Goal: Navigation & Orientation: Find specific page/section

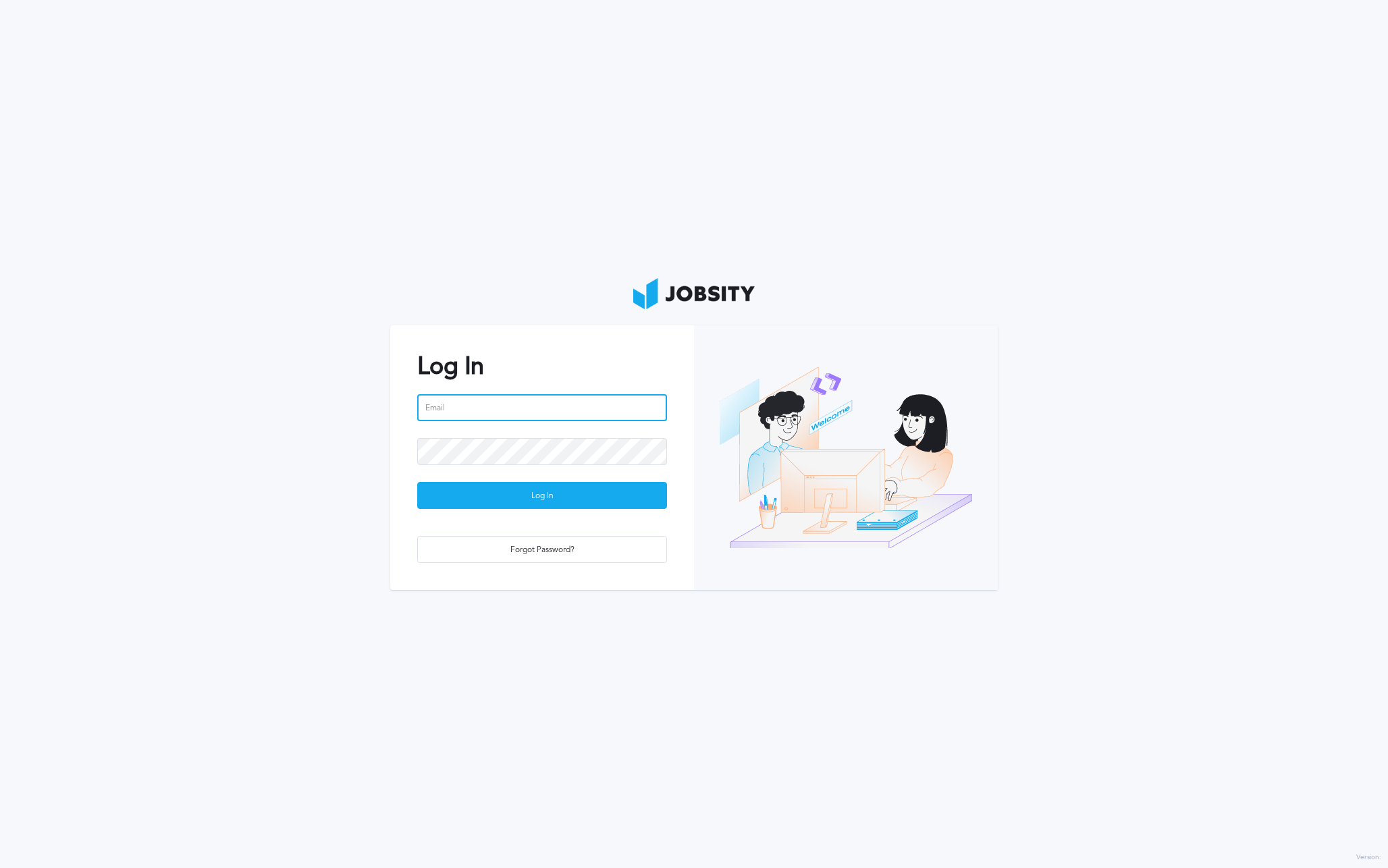
type input "[PERSON_NAME][EMAIL_ADDRESS][PERSON_NAME][DOMAIN_NAME]"
click at [534, 505] on div "Log In" at bounding box center [542, 495] width 248 height 27
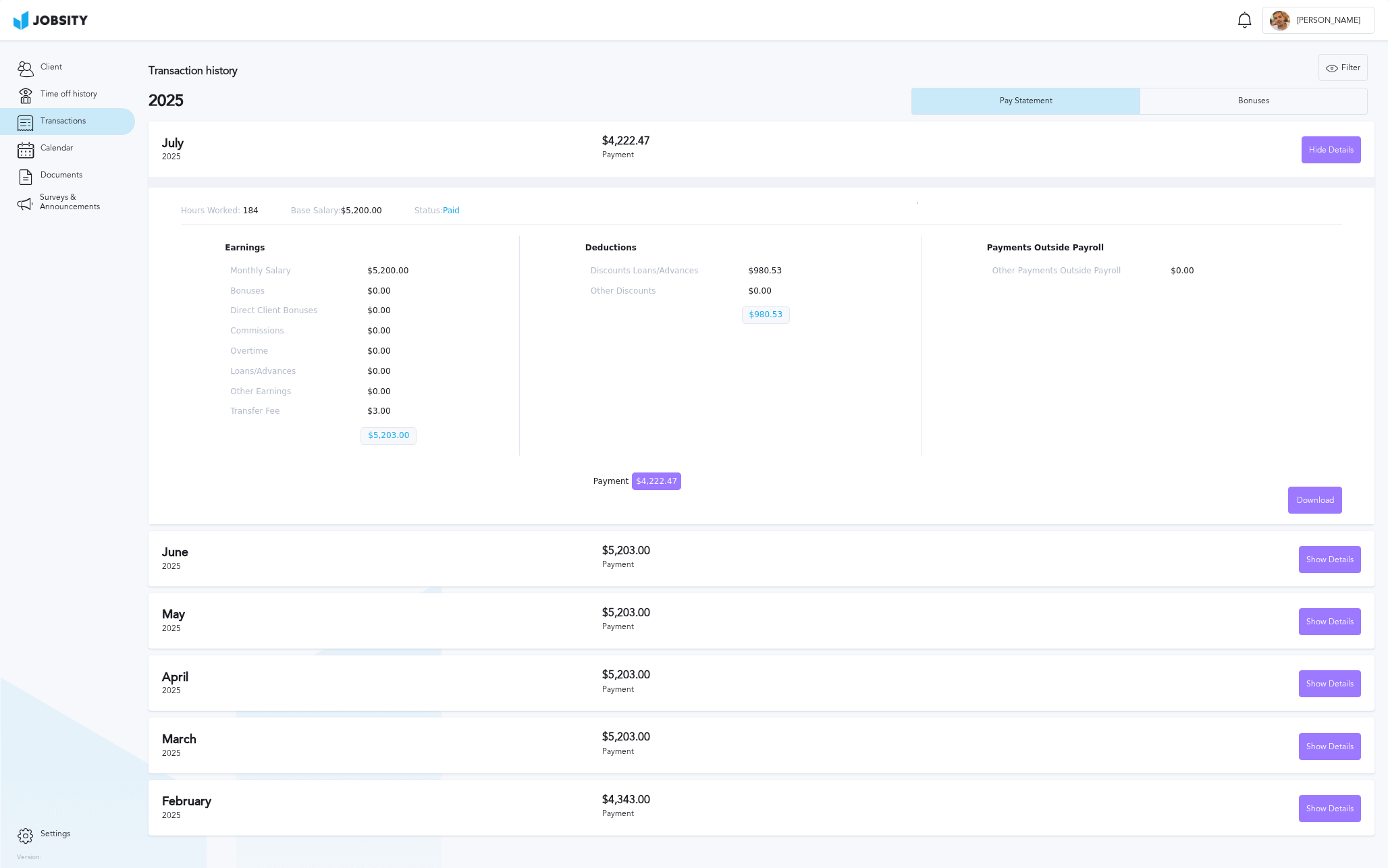
click at [511, 385] on div "Earnings Monthly Salary $5,200.00 Bonuses $0.00 Direct Client Bonuses $0.00 Com…" at bounding box center [761, 345] width 1161 height 220
click at [345, 213] on p "Base Salary: $5,200.00" at bounding box center [337, 211] width 91 height 9
click at [60, 88] on link "Time off history" at bounding box center [67, 94] width 135 height 27
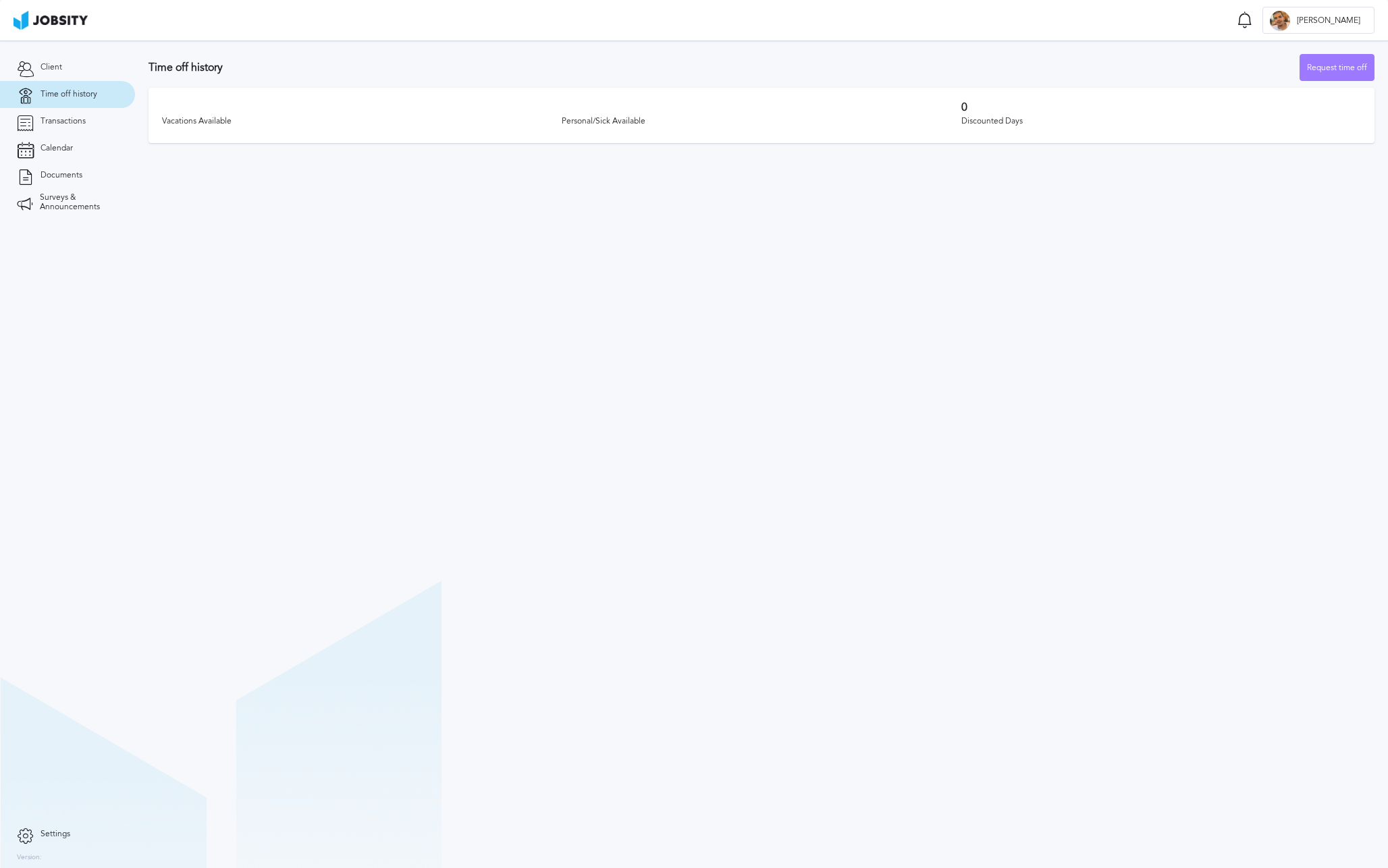
click at [870, 377] on section "Time off history Request time off Vacations Available Personal/Sick Available 0…" at bounding box center [761, 454] width 1253 height 828
click at [990, 104] on h3 "0" at bounding box center [1161, 107] width 399 height 12
click at [581, 120] on div "Personal/Sick Available" at bounding box center [761, 121] width 399 height 9
click at [199, 126] on div "Vacations Available" at bounding box center [362, 121] width 399 height 9
click at [63, 62] on link "Client" at bounding box center [67, 67] width 135 height 27
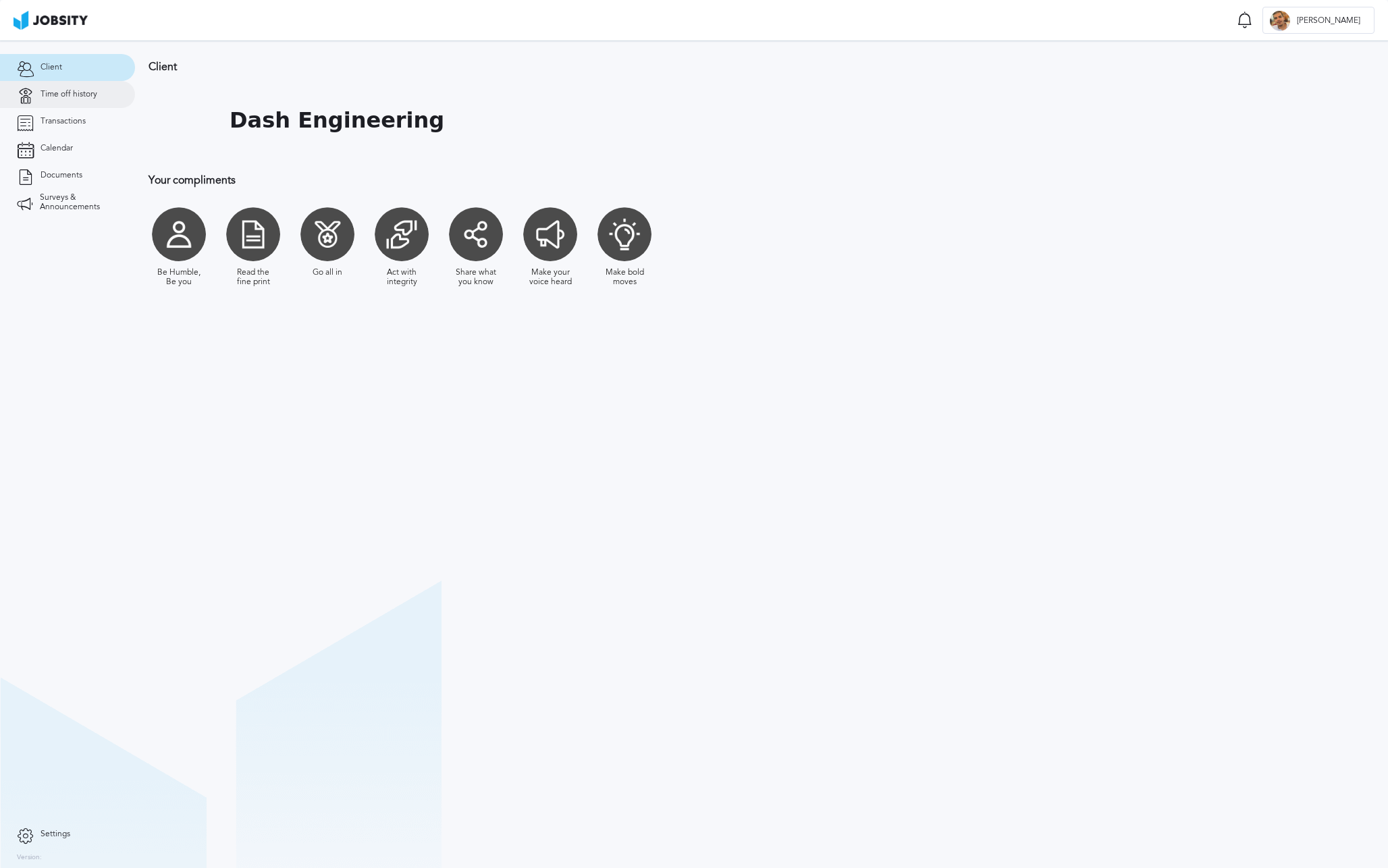
click at [78, 101] on link "Time off history" at bounding box center [67, 94] width 135 height 27
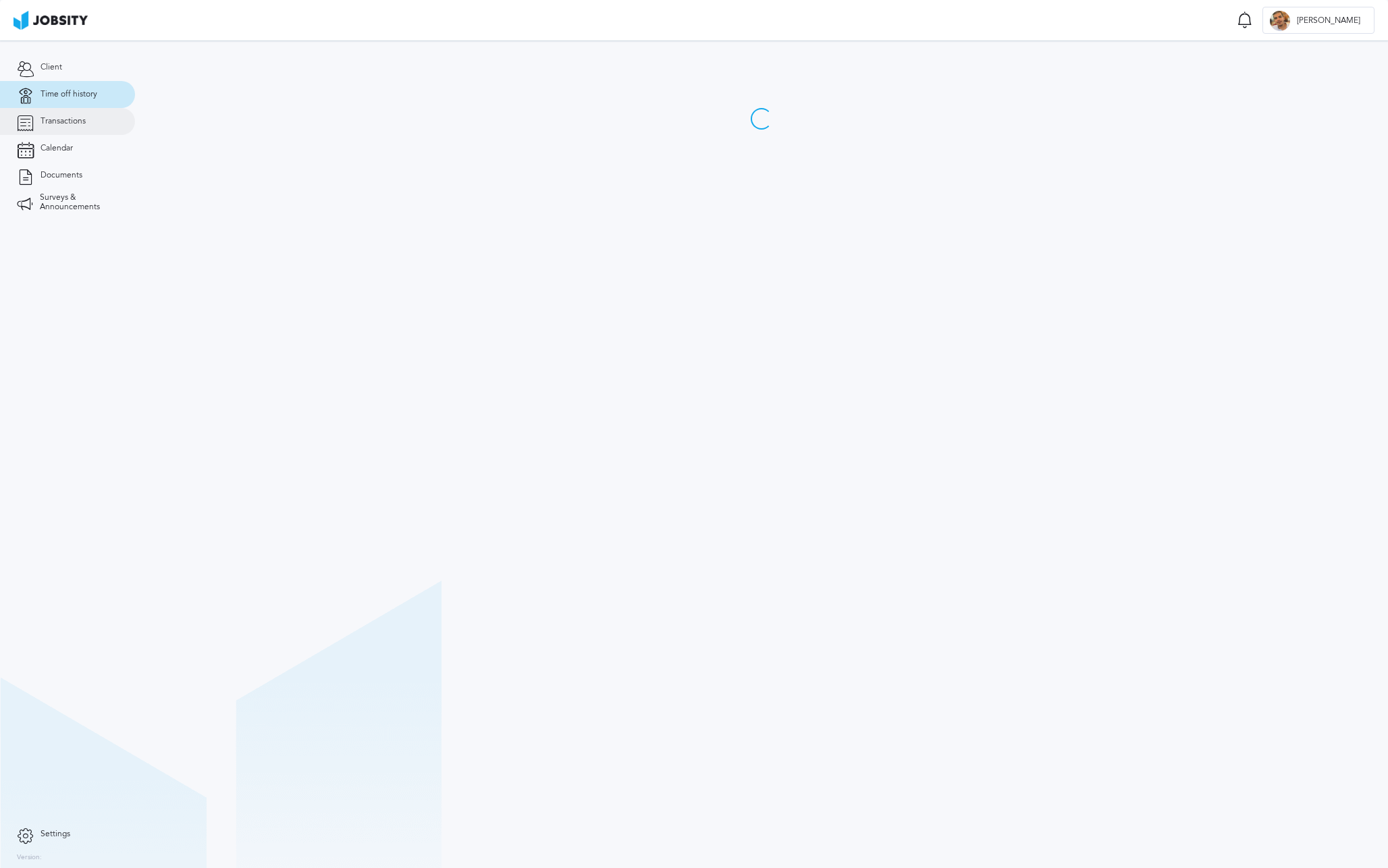
click at [74, 117] on span "Transactions" at bounding box center [63, 121] width 45 height 9
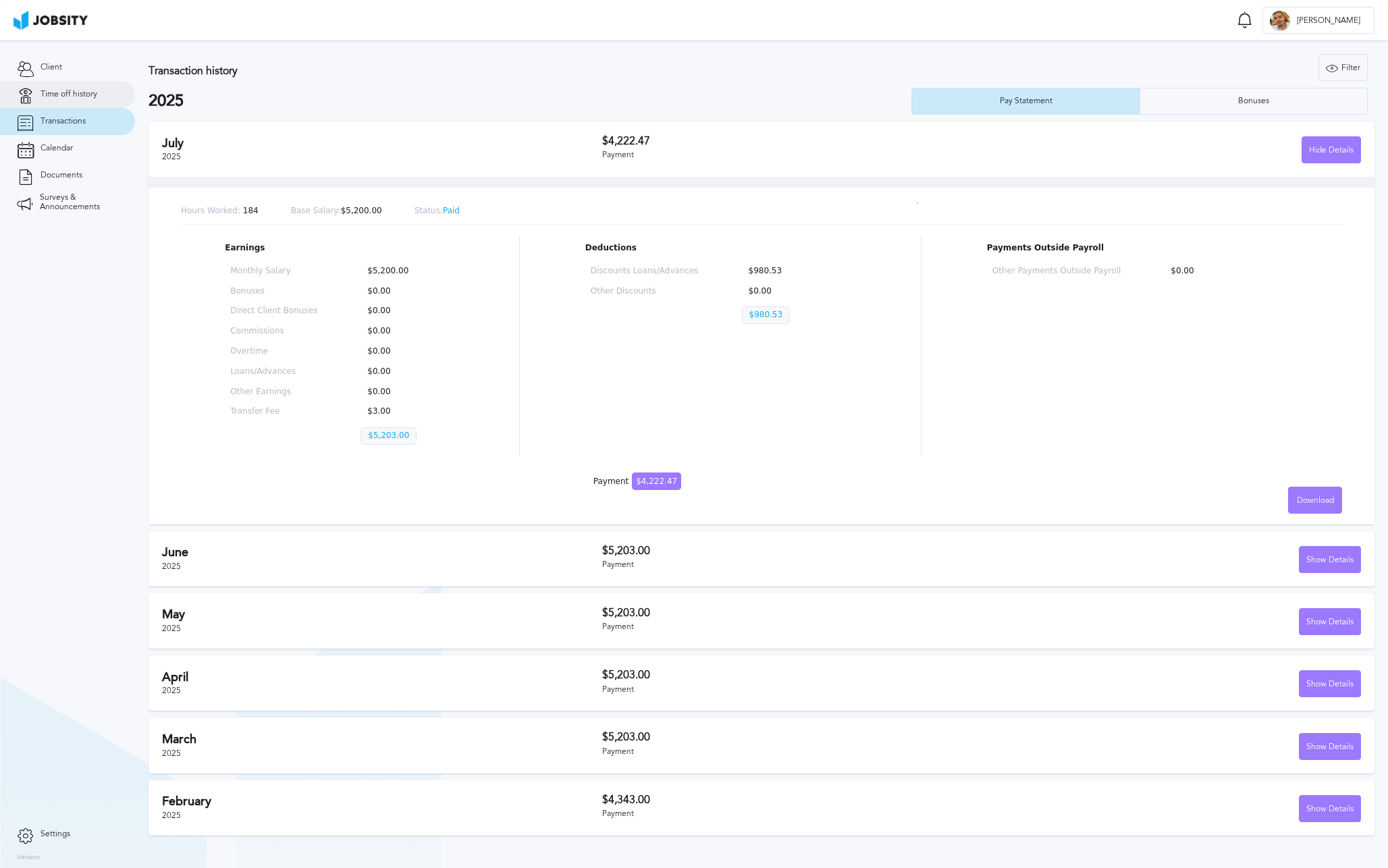
click at [52, 92] on span "Time off history" at bounding box center [69, 94] width 56 height 9
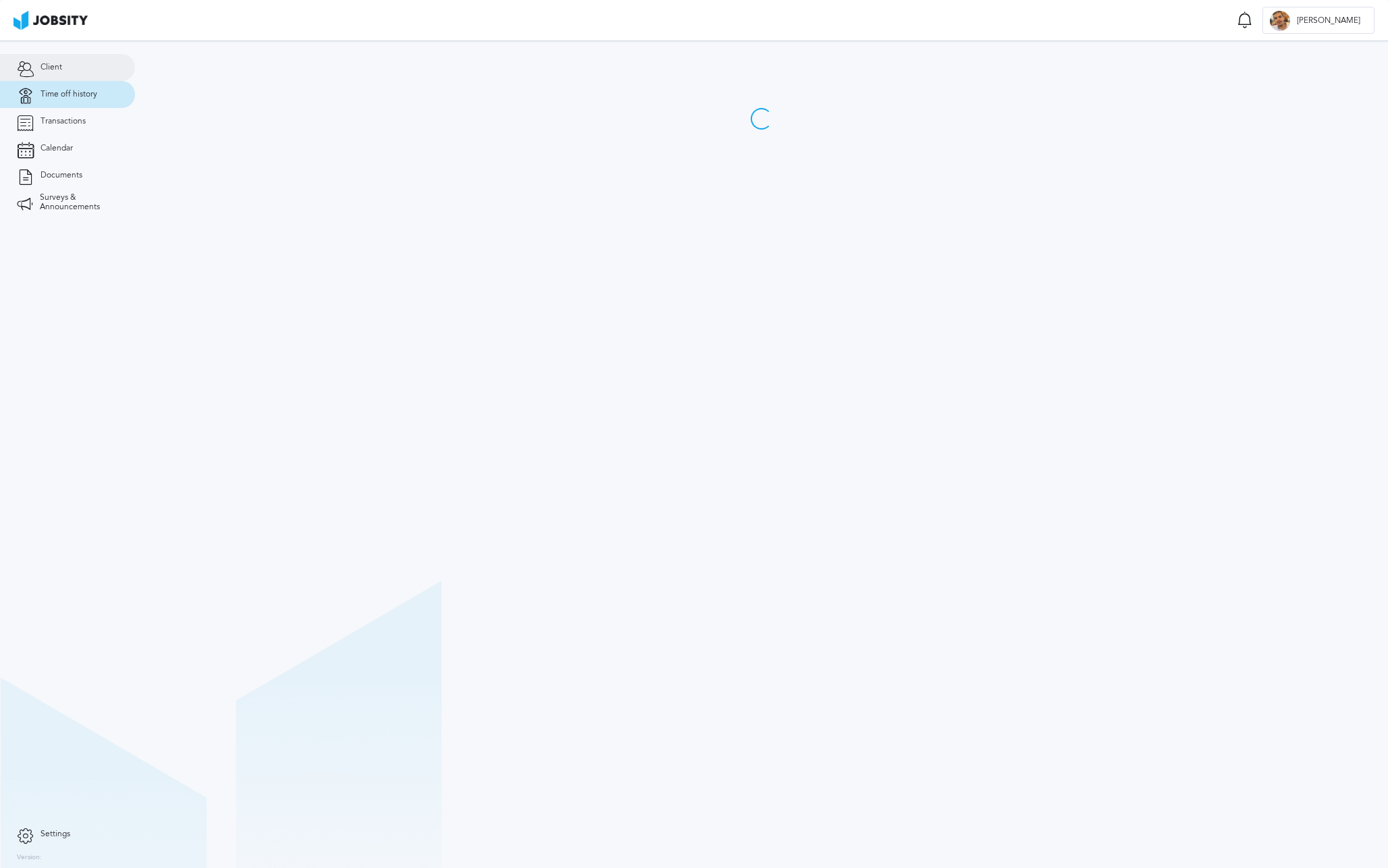
click at [51, 72] on span "Client" at bounding box center [51, 67] width 21 height 9
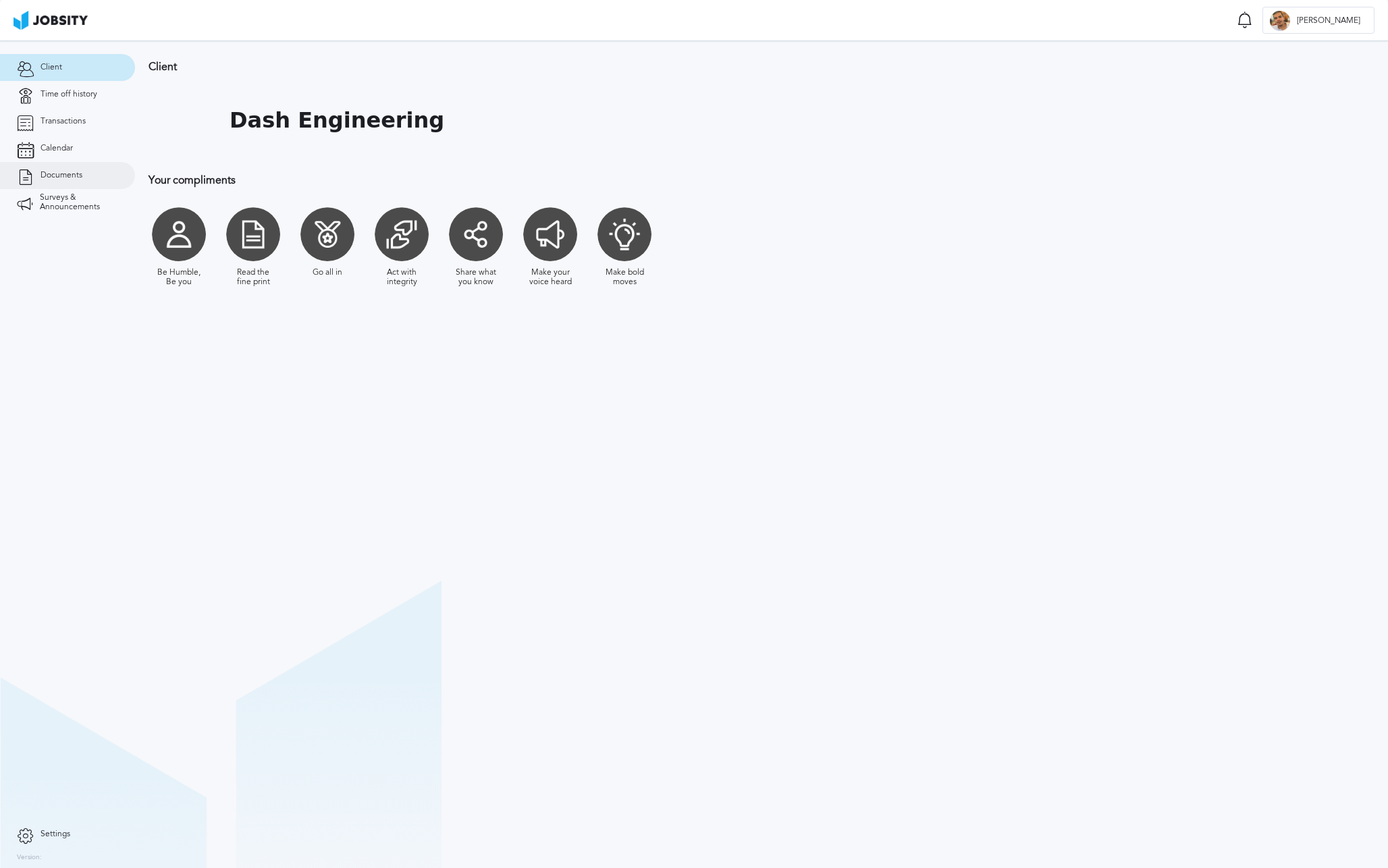
click at [59, 179] on span "Documents" at bounding box center [61, 175] width 42 height 9
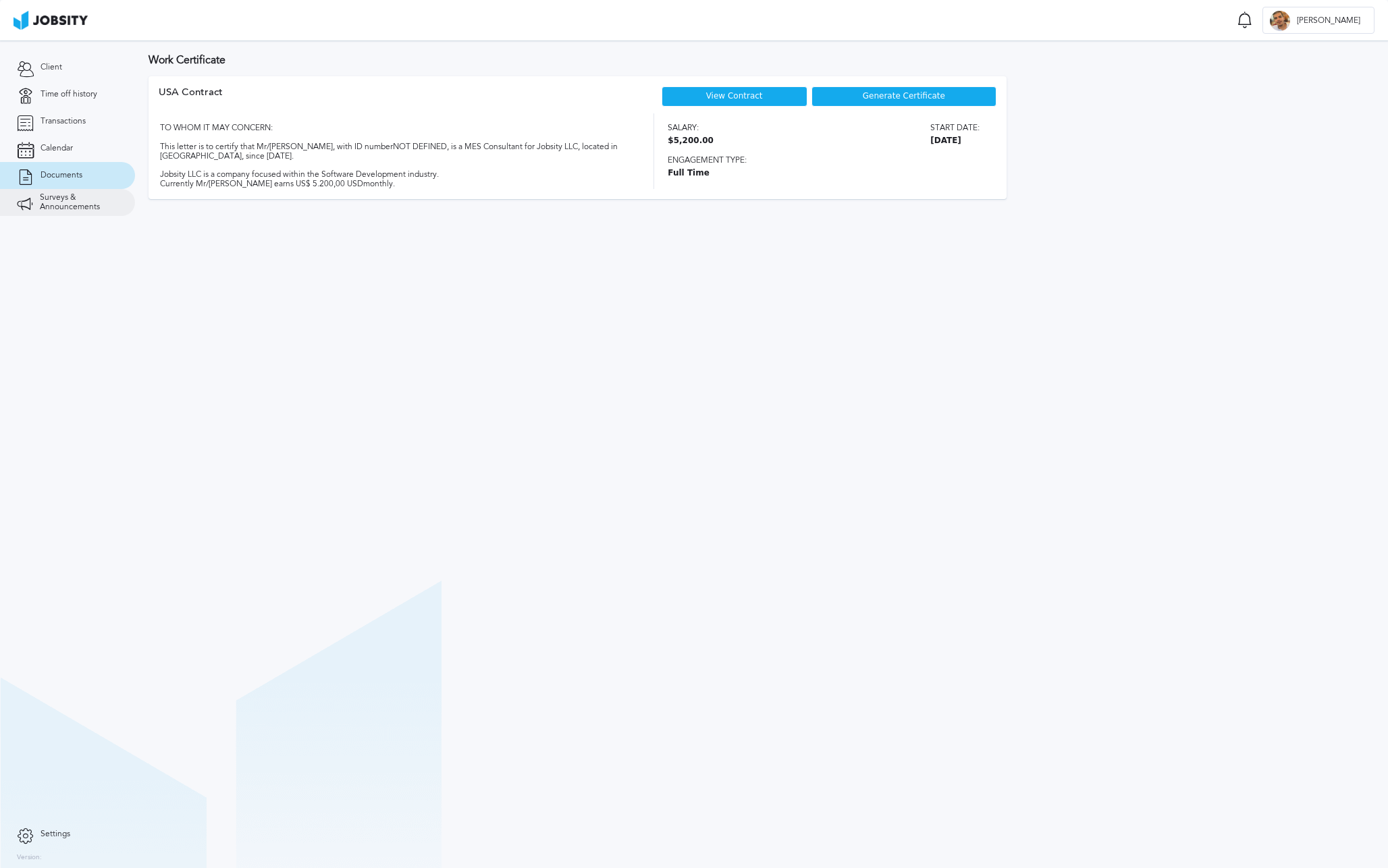
click at [65, 213] on link "Surveys & Announcements" at bounding box center [67, 202] width 135 height 27
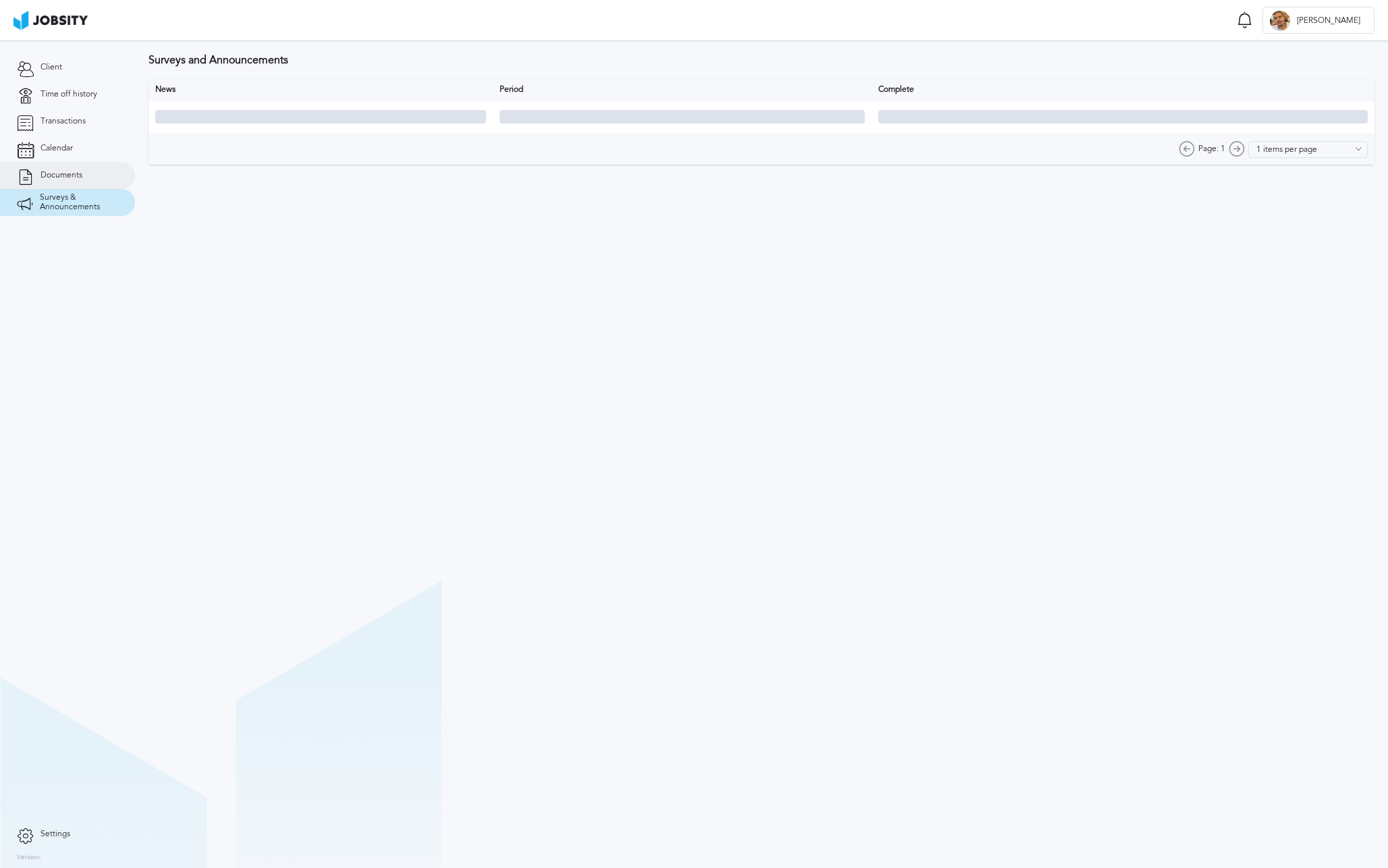
type input "10 items per page"
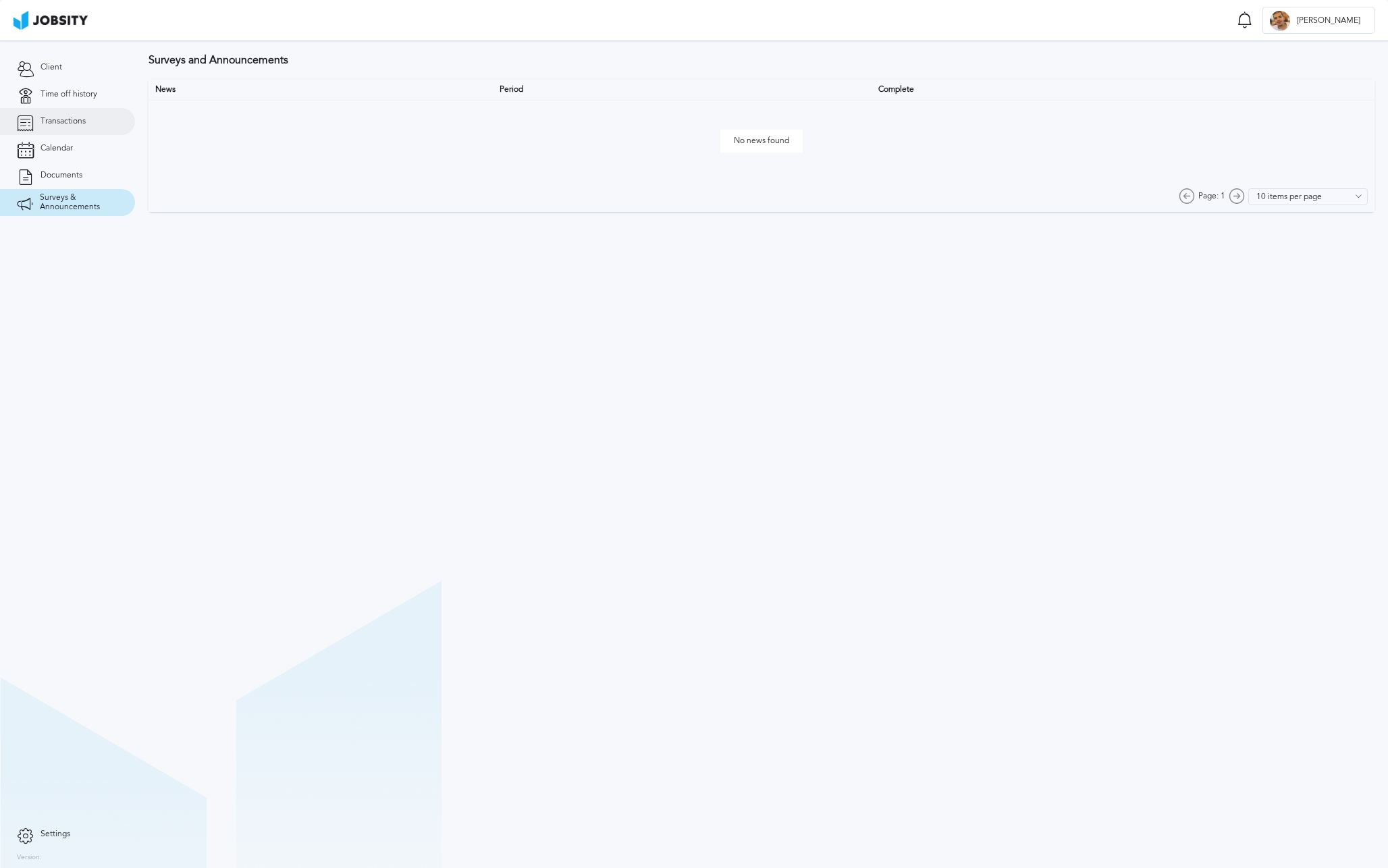
click at [65, 127] on link "Transactions" at bounding box center [67, 121] width 135 height 27
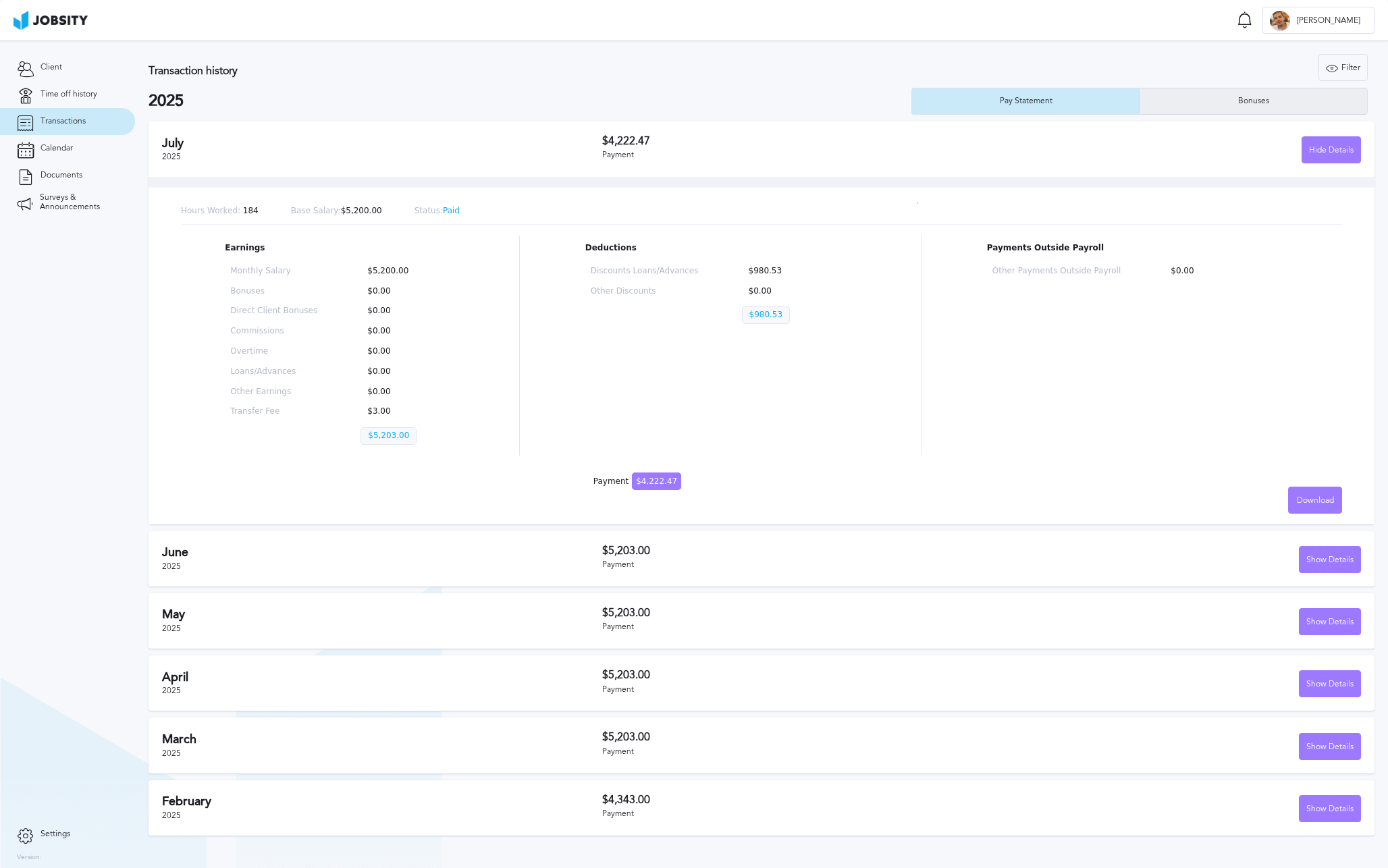
click at [1273, 101] on div "Bonuses" at bounding box center [1254, 101] width 44 height 9
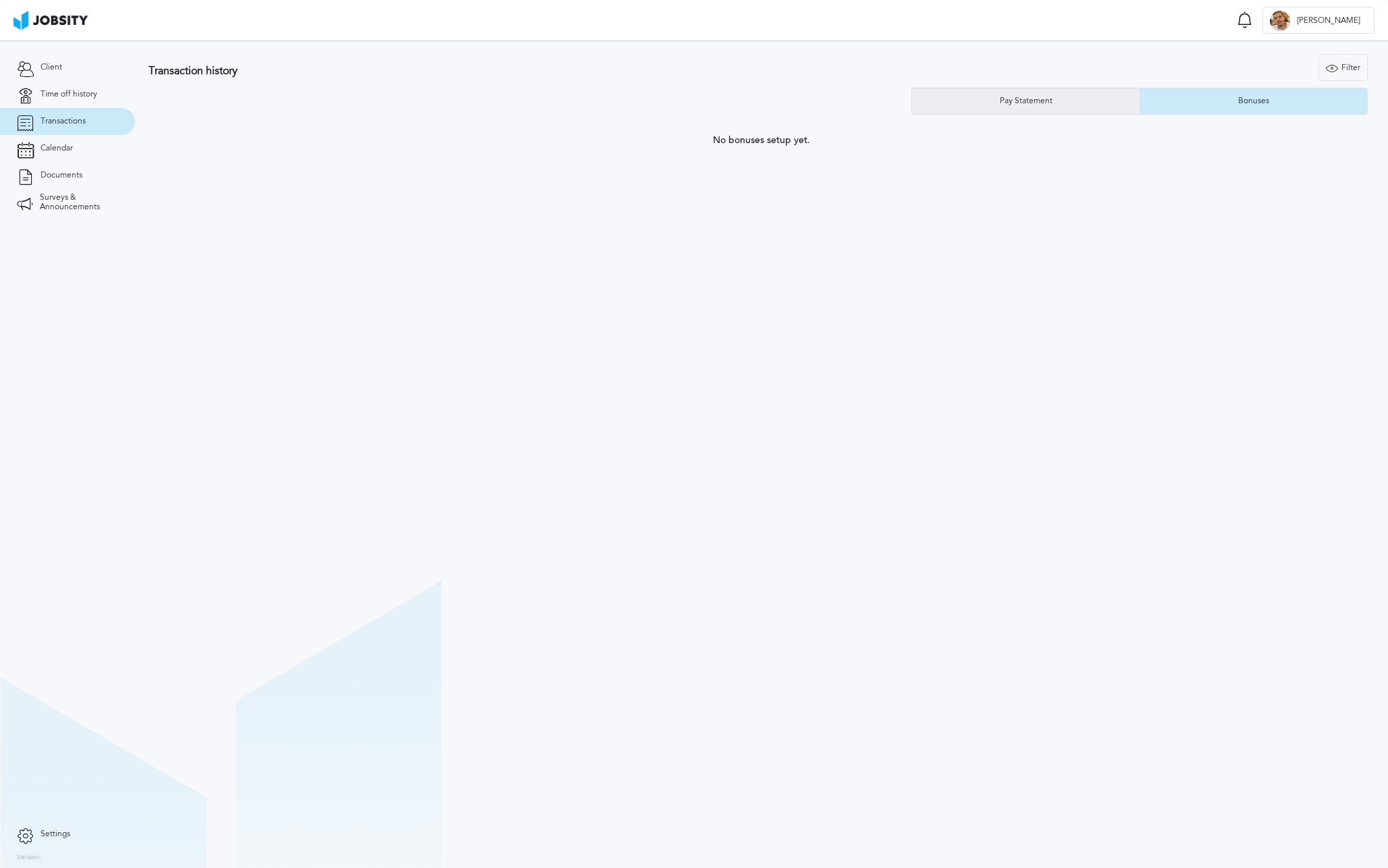
click at [1056, 104] on div "Pay Statement" at bounding box center [1026, 101] width 66 height 9
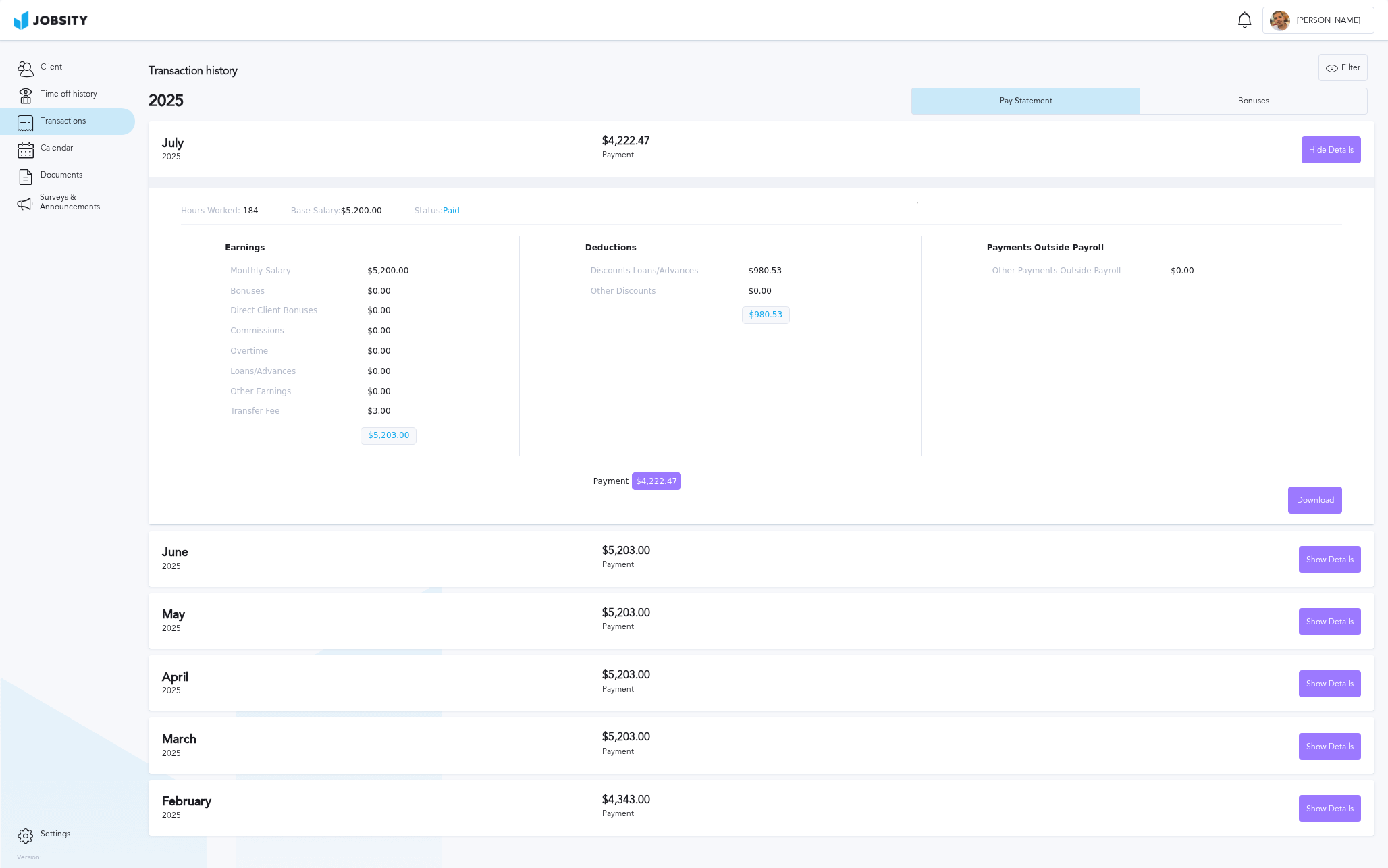
click at [772, 313] on p "$980.53" at bounding box center [766, 315] width 49 height 18
click at [82, 139] on link "Calendar" at bounding box center [67, 148] width 135 height 27
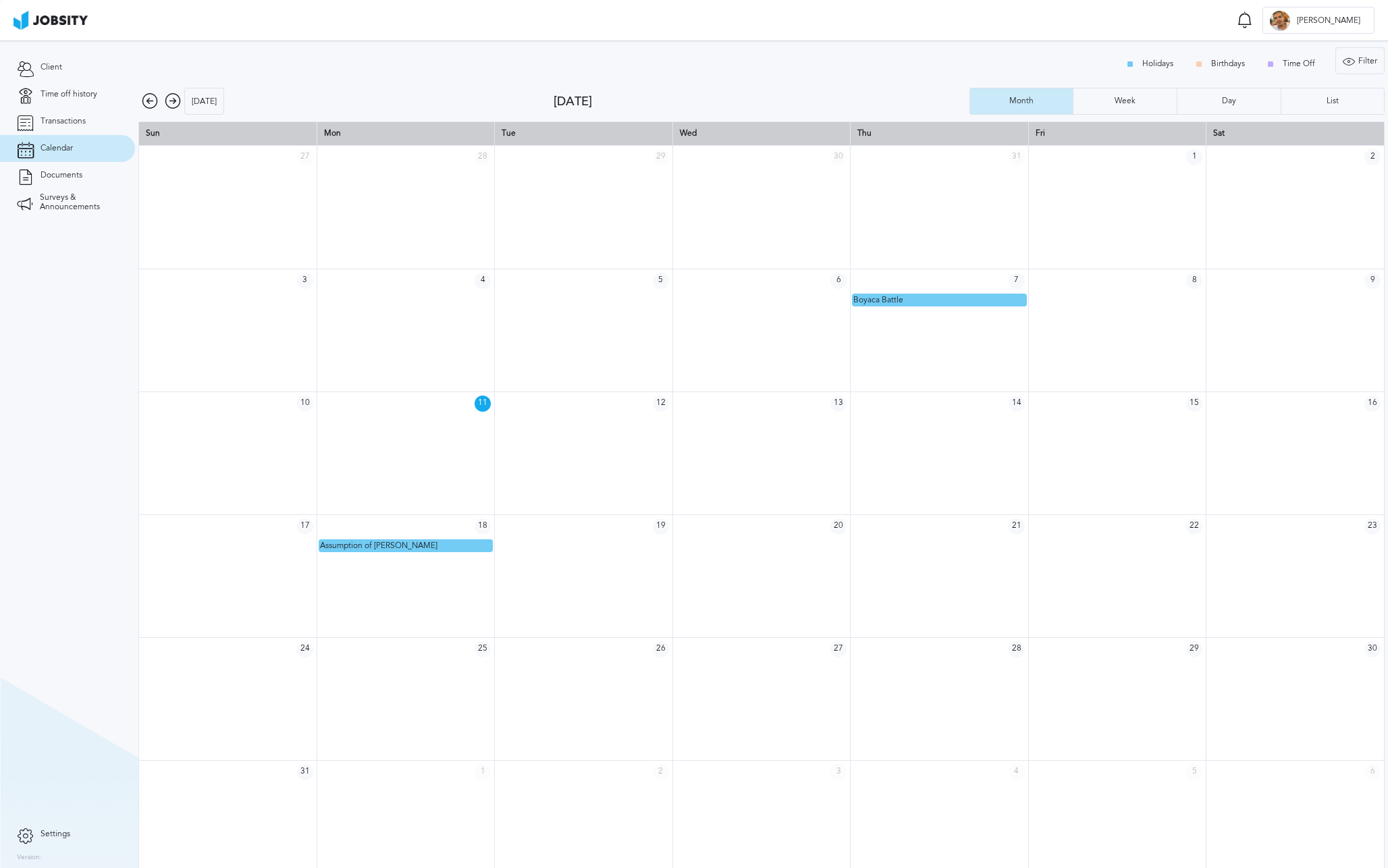
click at [167, 100] on icon at bounding box center [172, 101] width 16 height 16
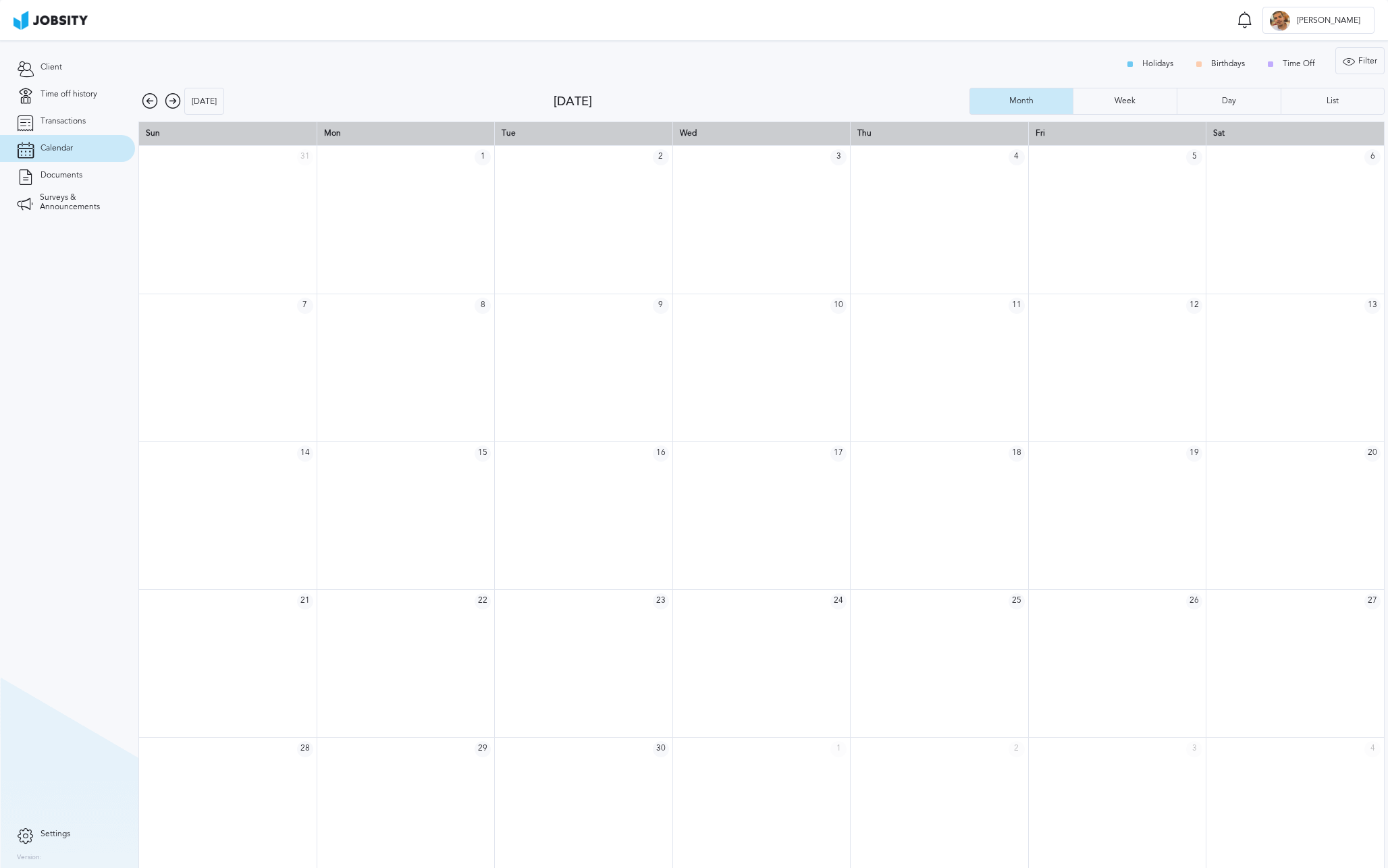
click at [167, 100] on icon at bounding box center [172, 101] width 16 height 16
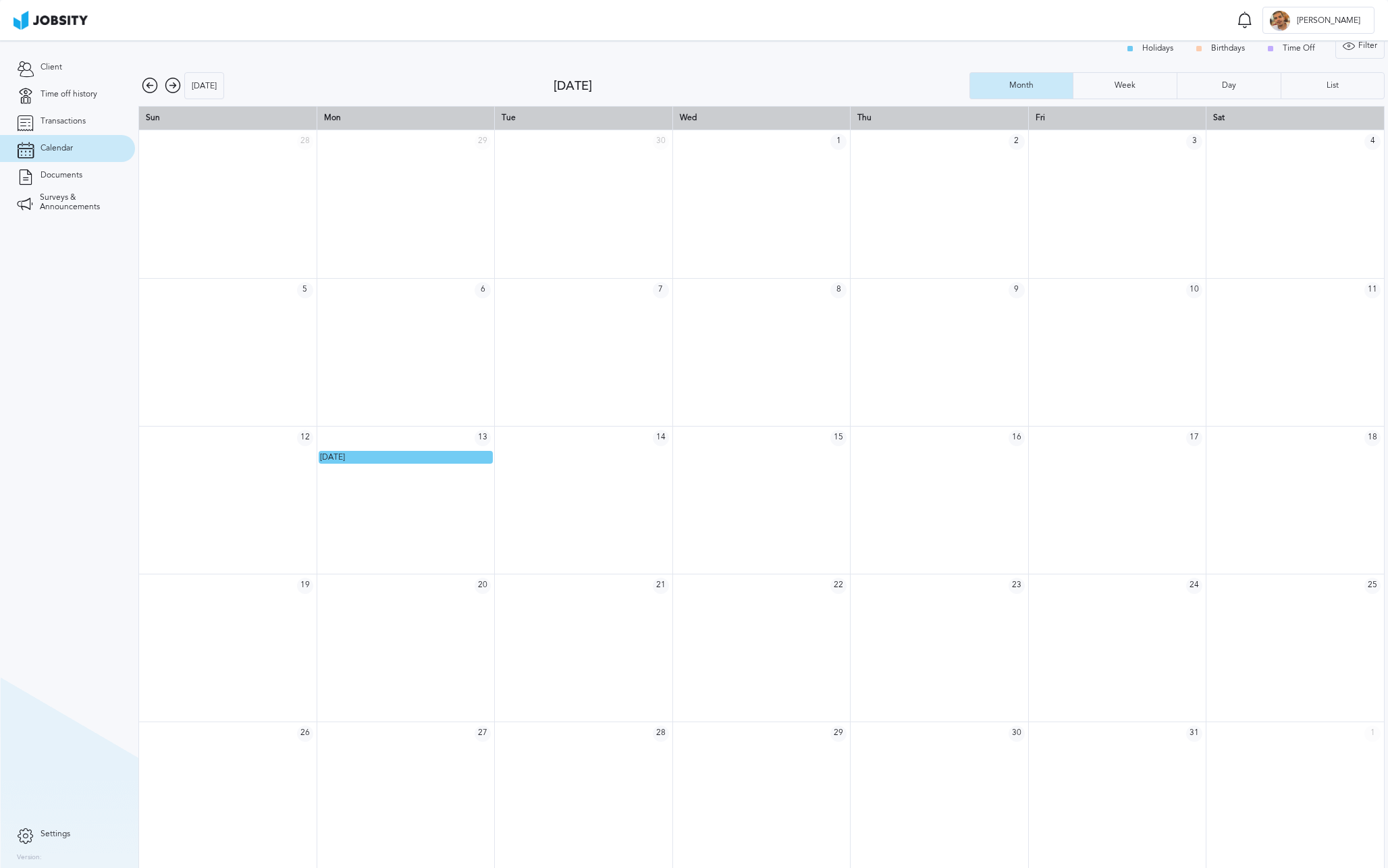
scroll to position [18, 0]
click at [169, 84] on icon at bounding box center [172, 82] width 16 height 16
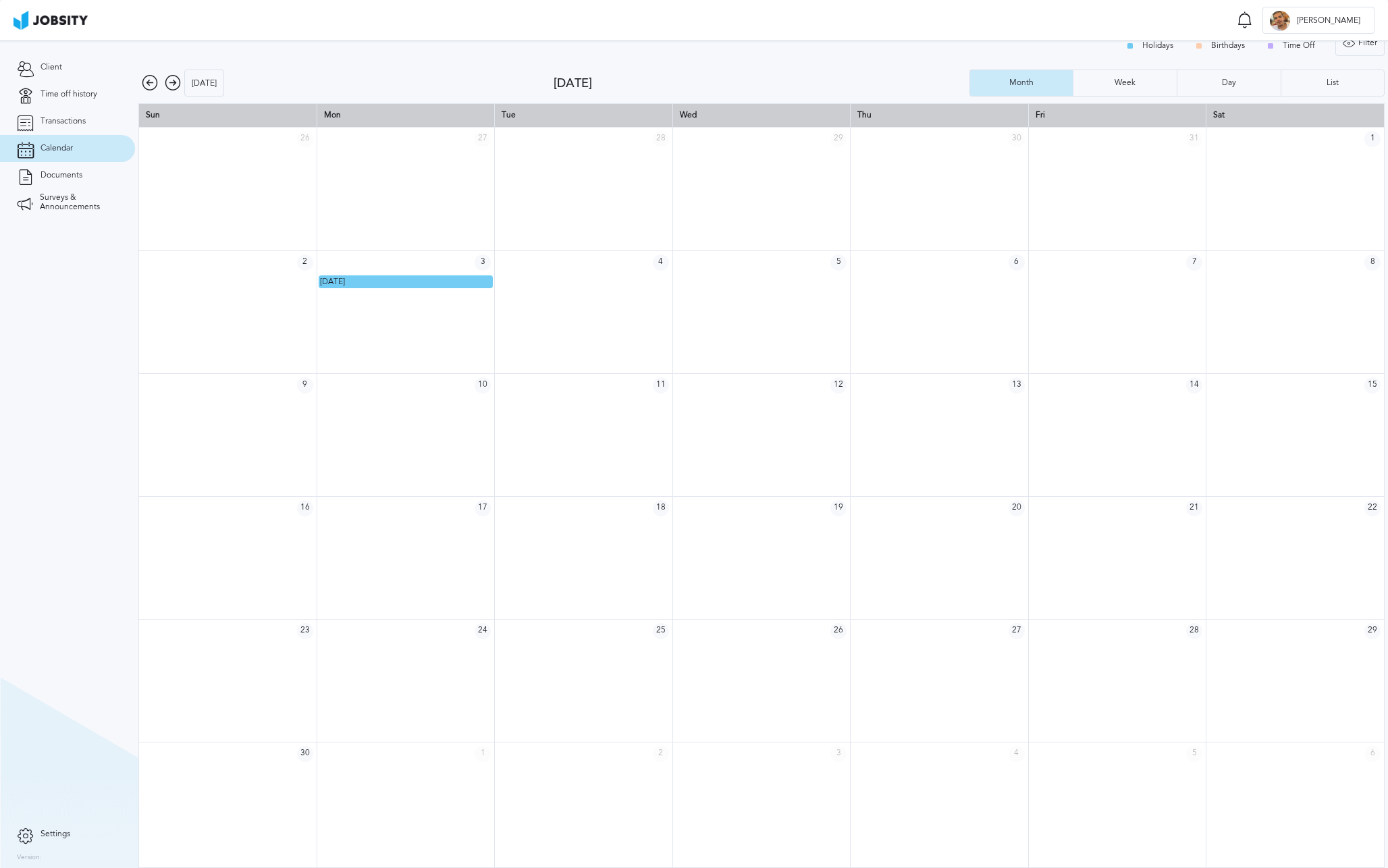
click at [168, 85] on icon at bounding box center [172, 82] width 16 height 16
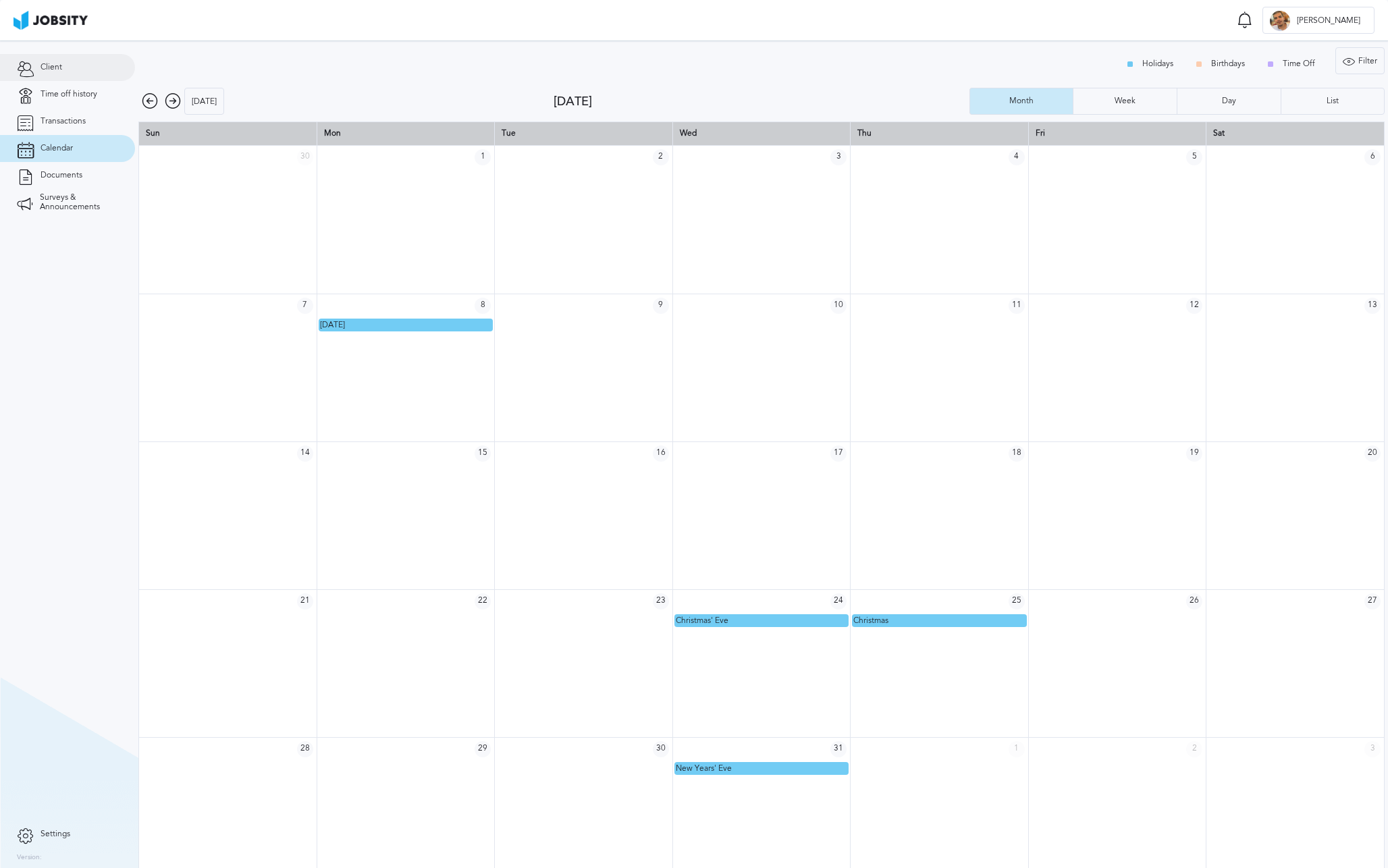
click at [39, 67] on link "Client" at bounding box center [67, 67] width 135 height 27
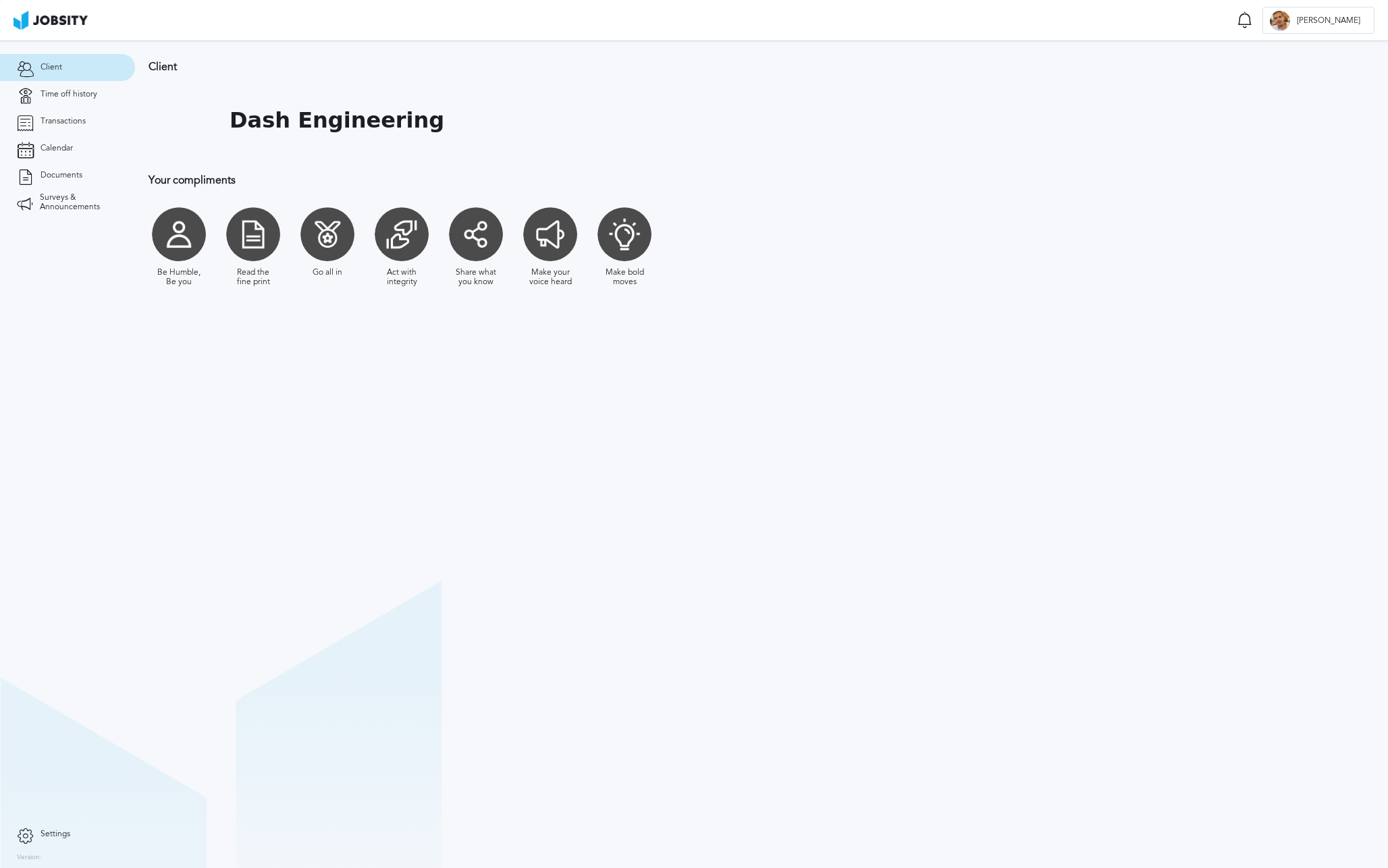
click at [324, 233] on div at bounding box center [327, 234] width 54 height 54
